Goal: Transaction & Acquisition: Purchase product/service

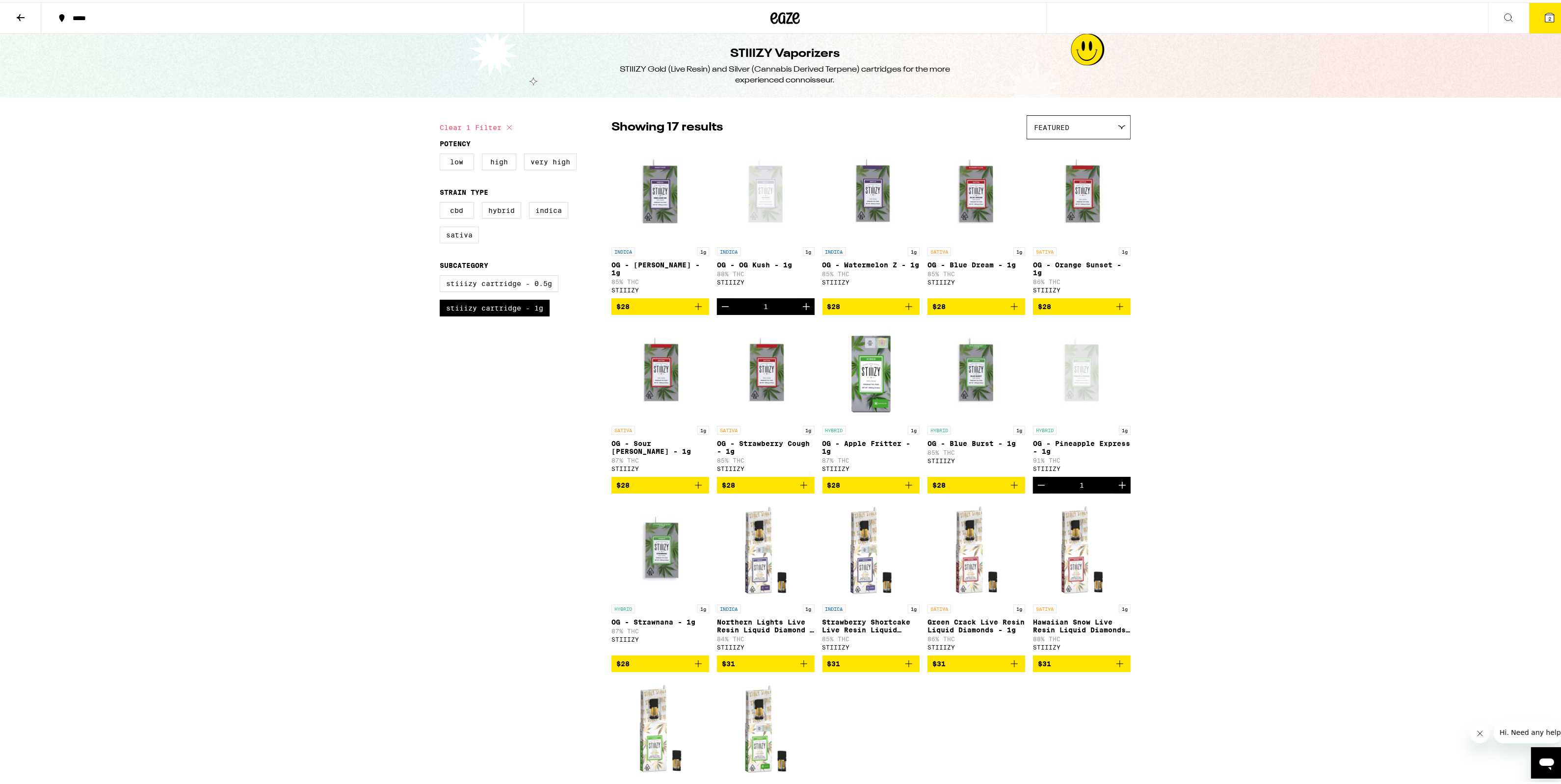
click at [21, 14] on icon at bounding box center [20, 15] width 12 height 12
